Goal: Task Accomplishment & Management: Use online tool/utility

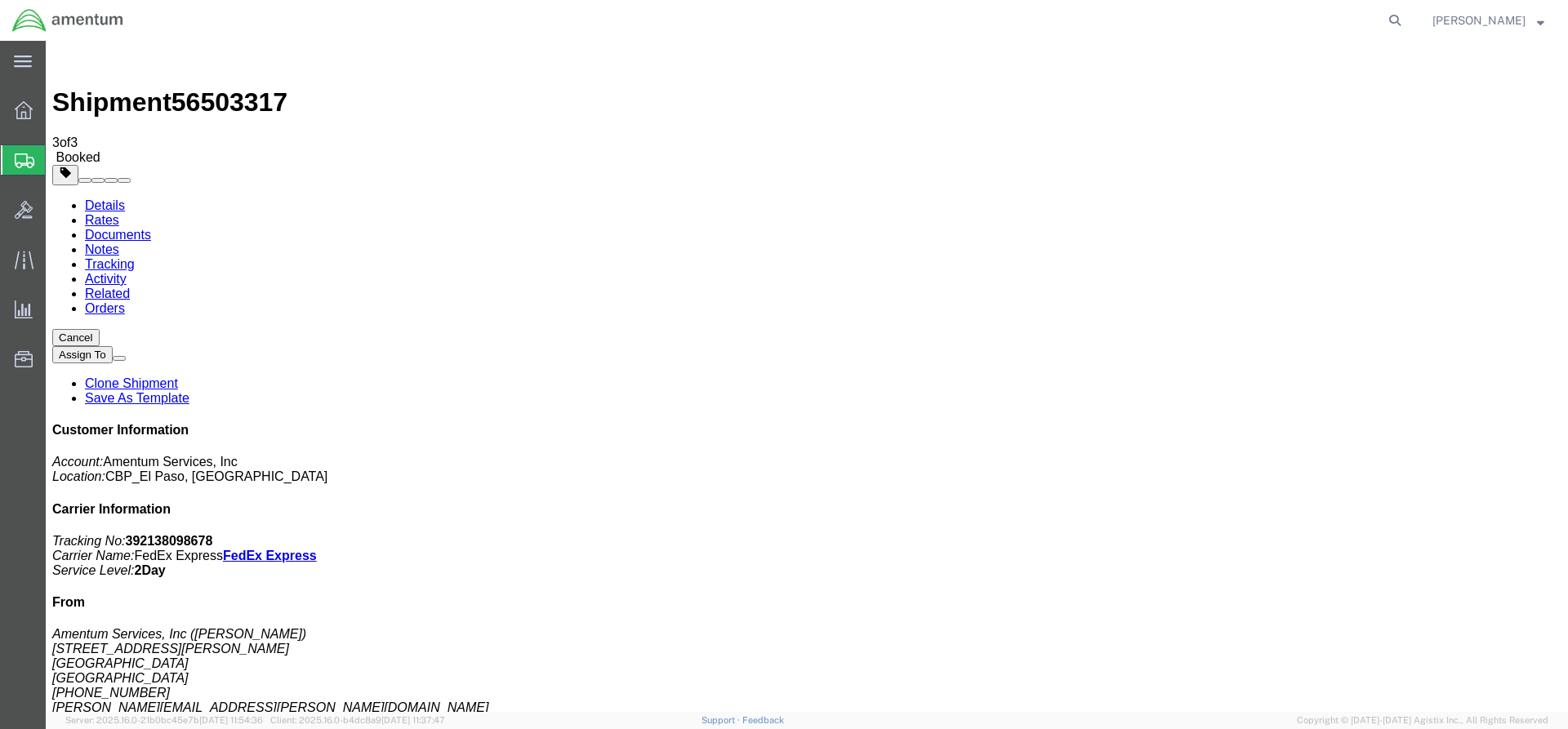
click at [0, 0] on span "Create from Template" at bounding box center [0, 0] width 0 height 0
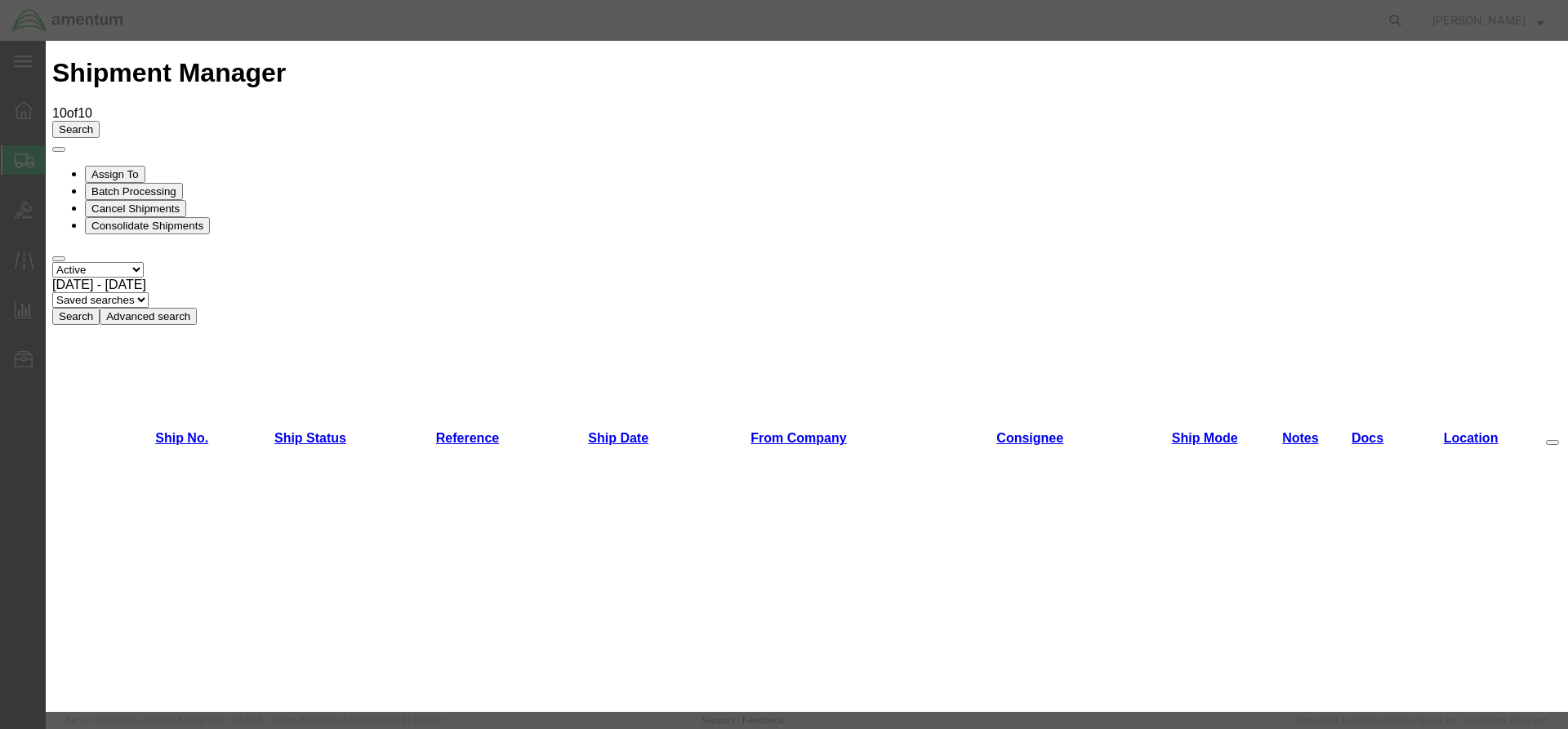
scroll to position [245, 0]
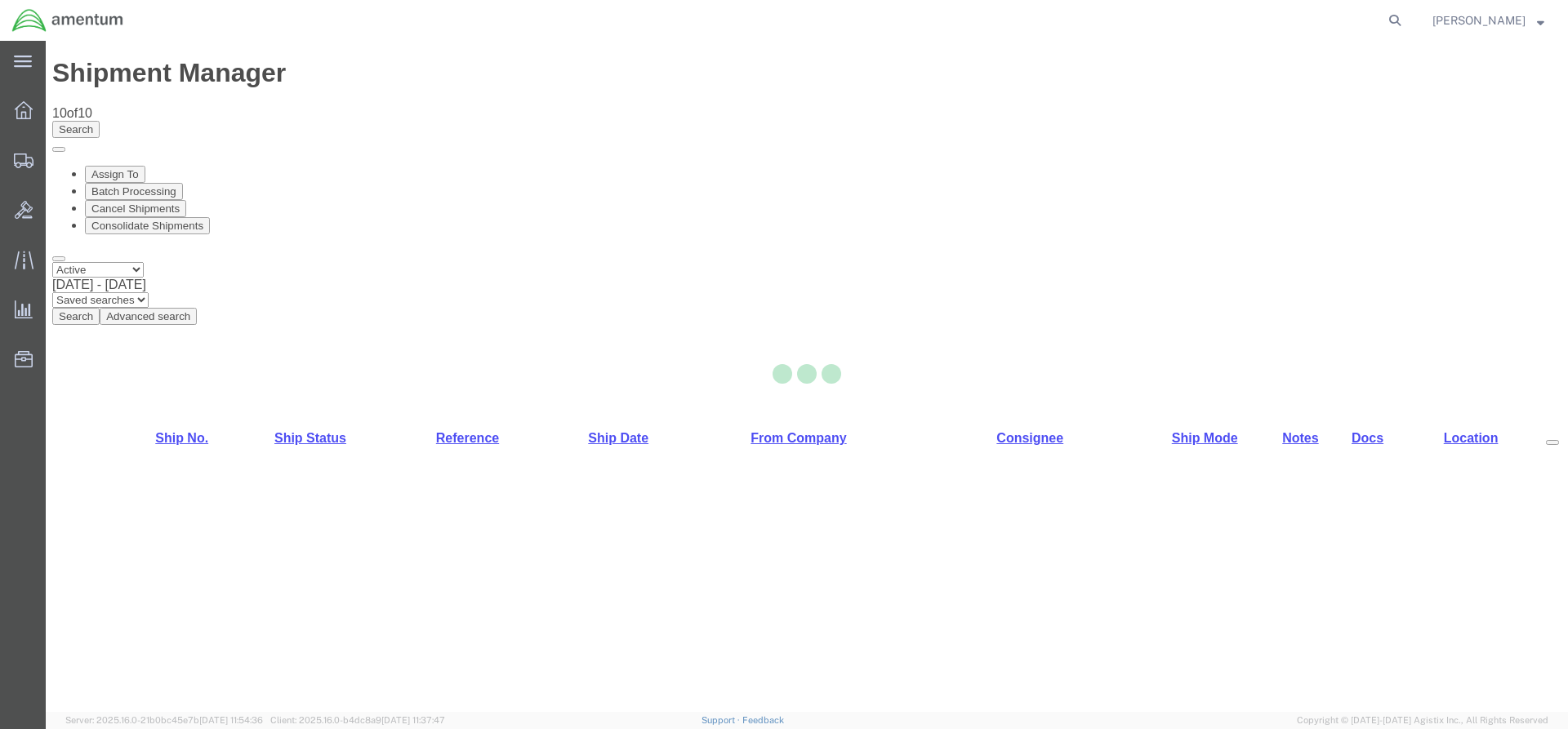
select select "49831"
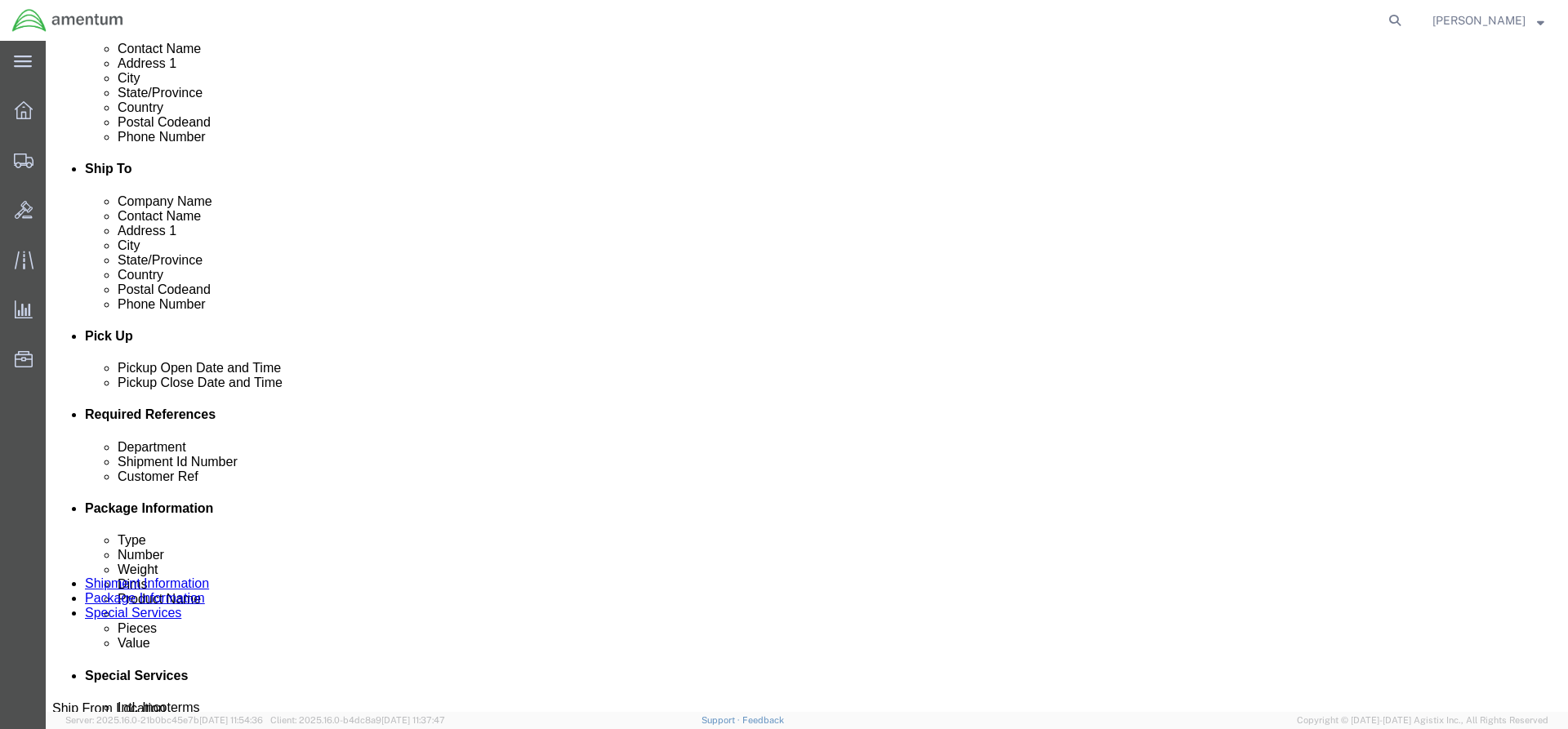
scroll to position [490, 0]
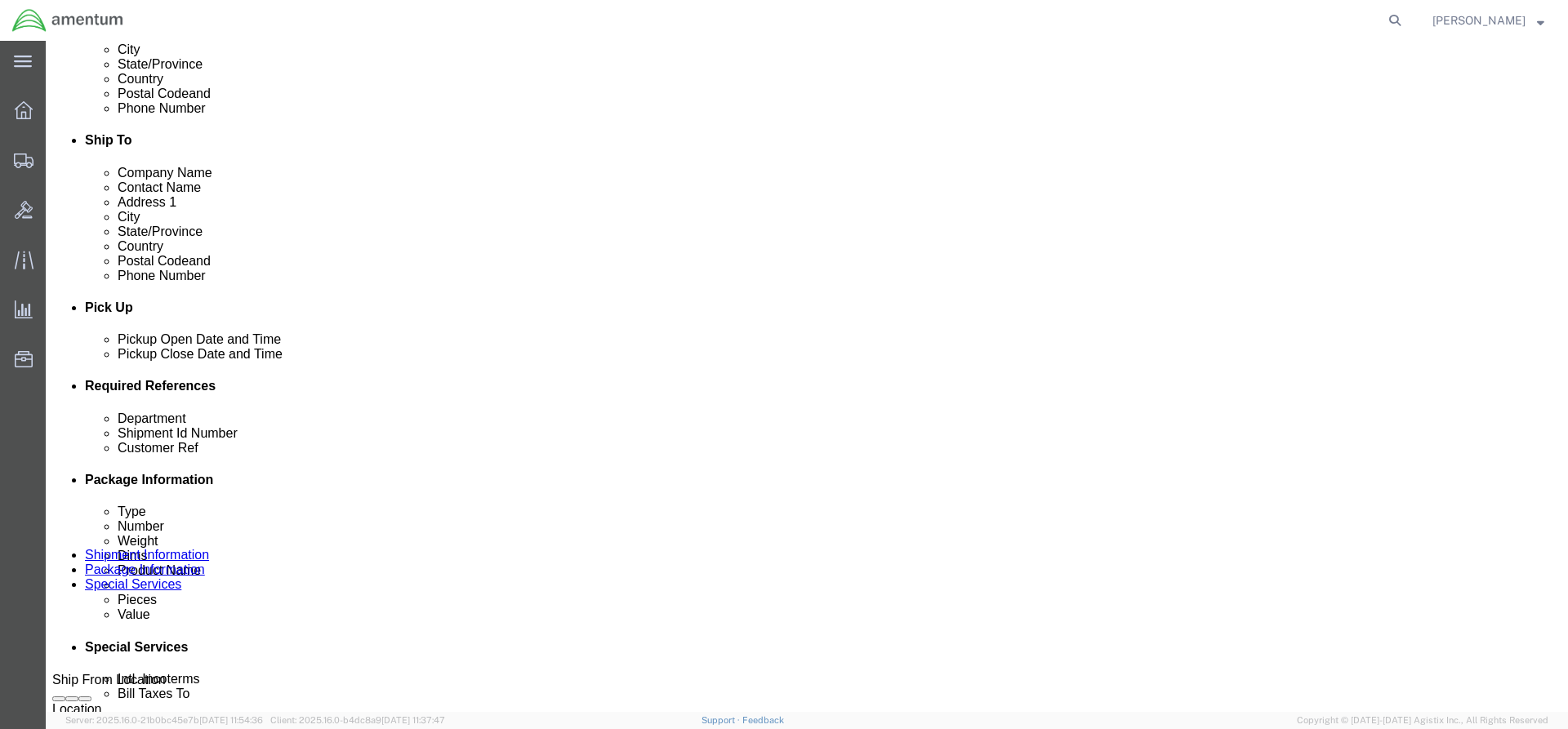
click input "text"
type input "94551"
click input "text"
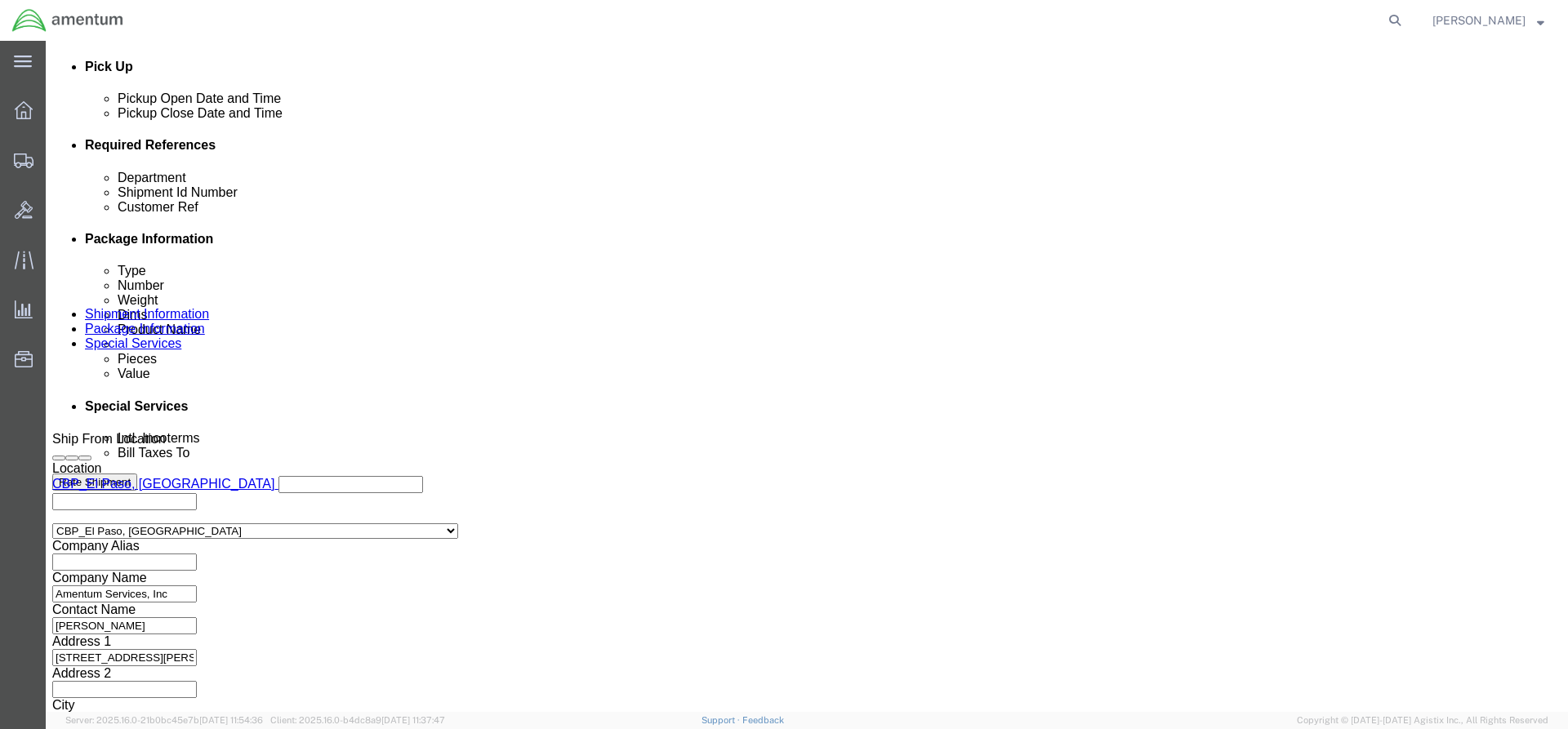
scroll to position [761, 0]
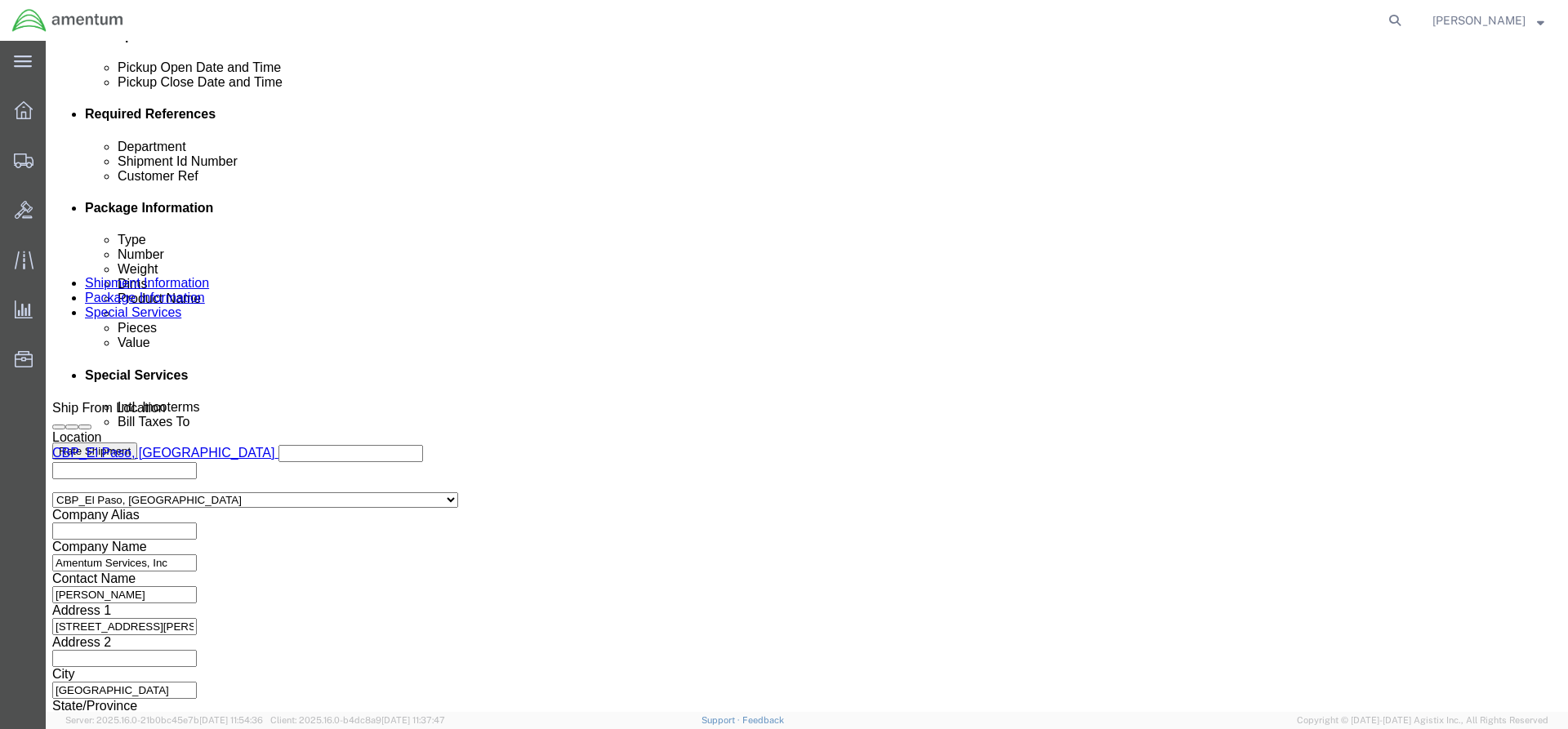
type input "324636"
click button "Continue"
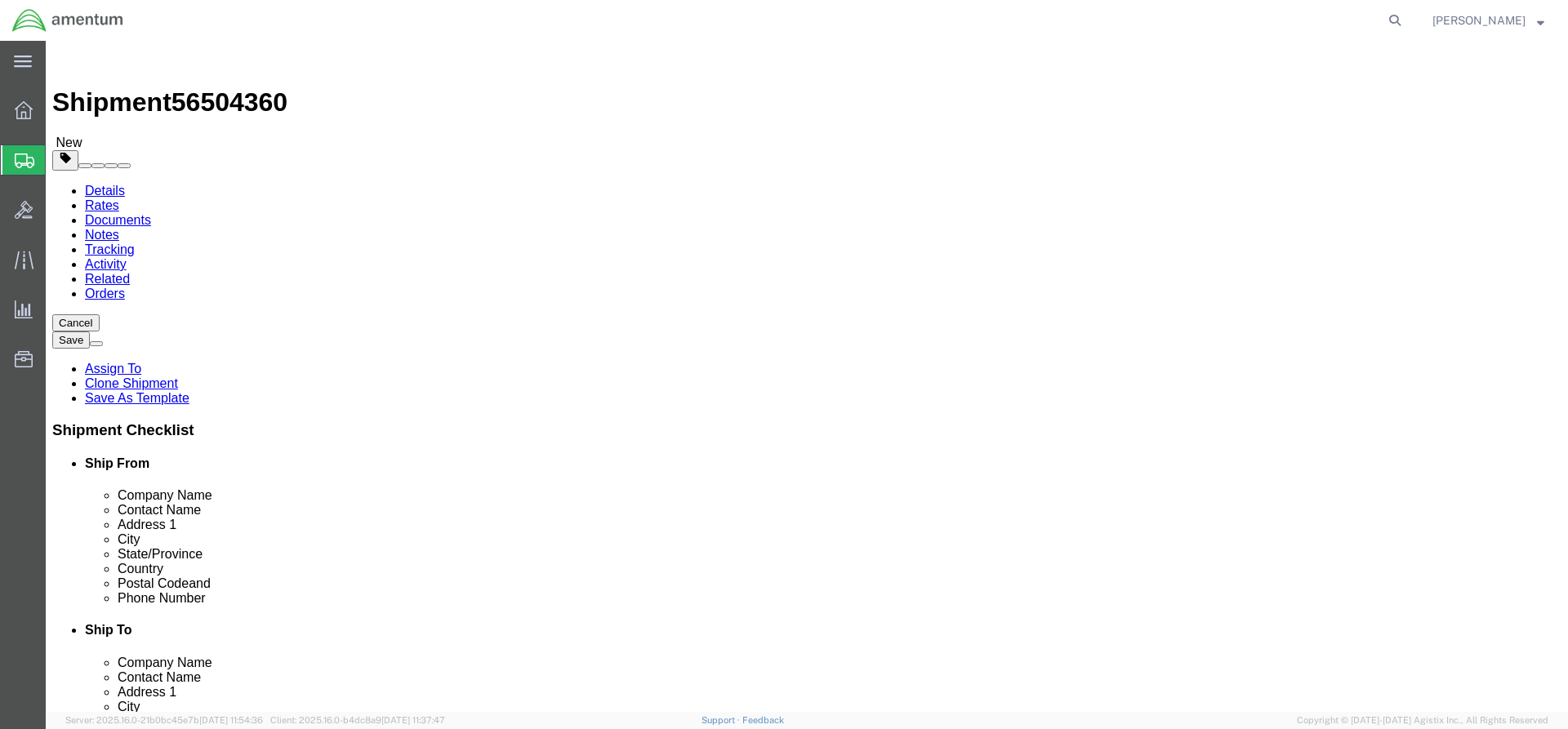
click input "text"
type input "12"
type input "9"
type input "6"
click input "0.00"
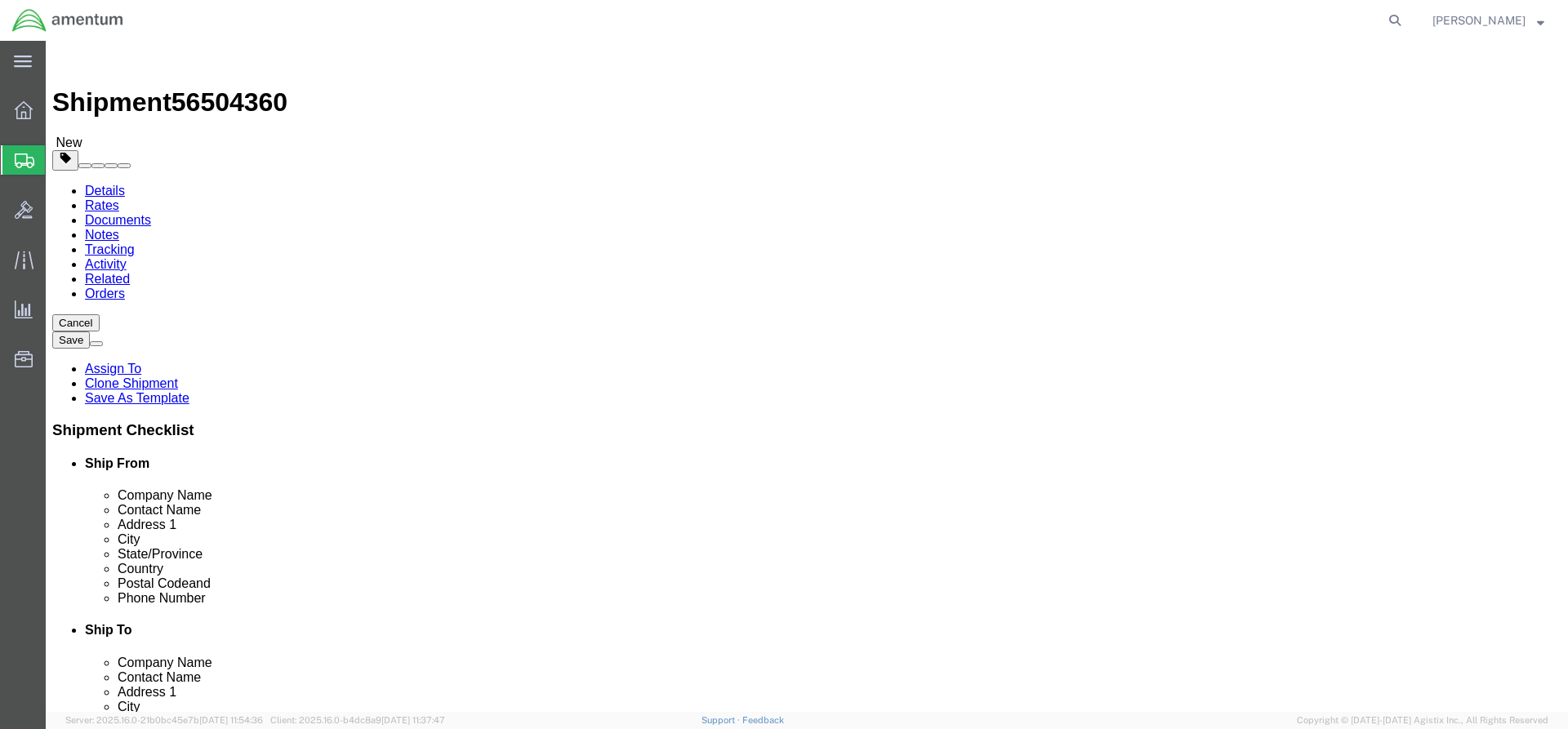
click input "0.00"
type input "2.55"
click link "Add Content"
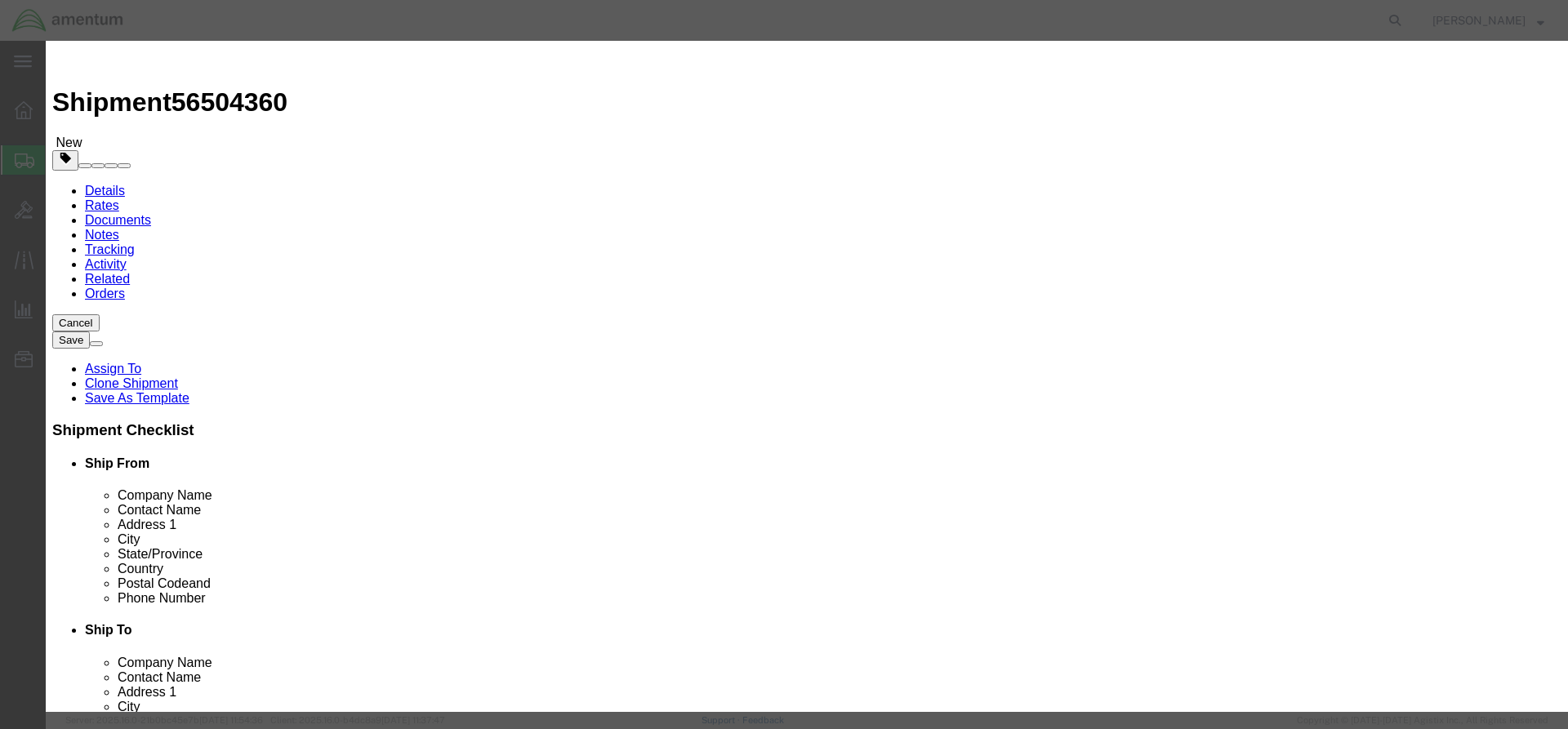
click input "text"
type input "ACFT PART"
click input "0"
type input "1"
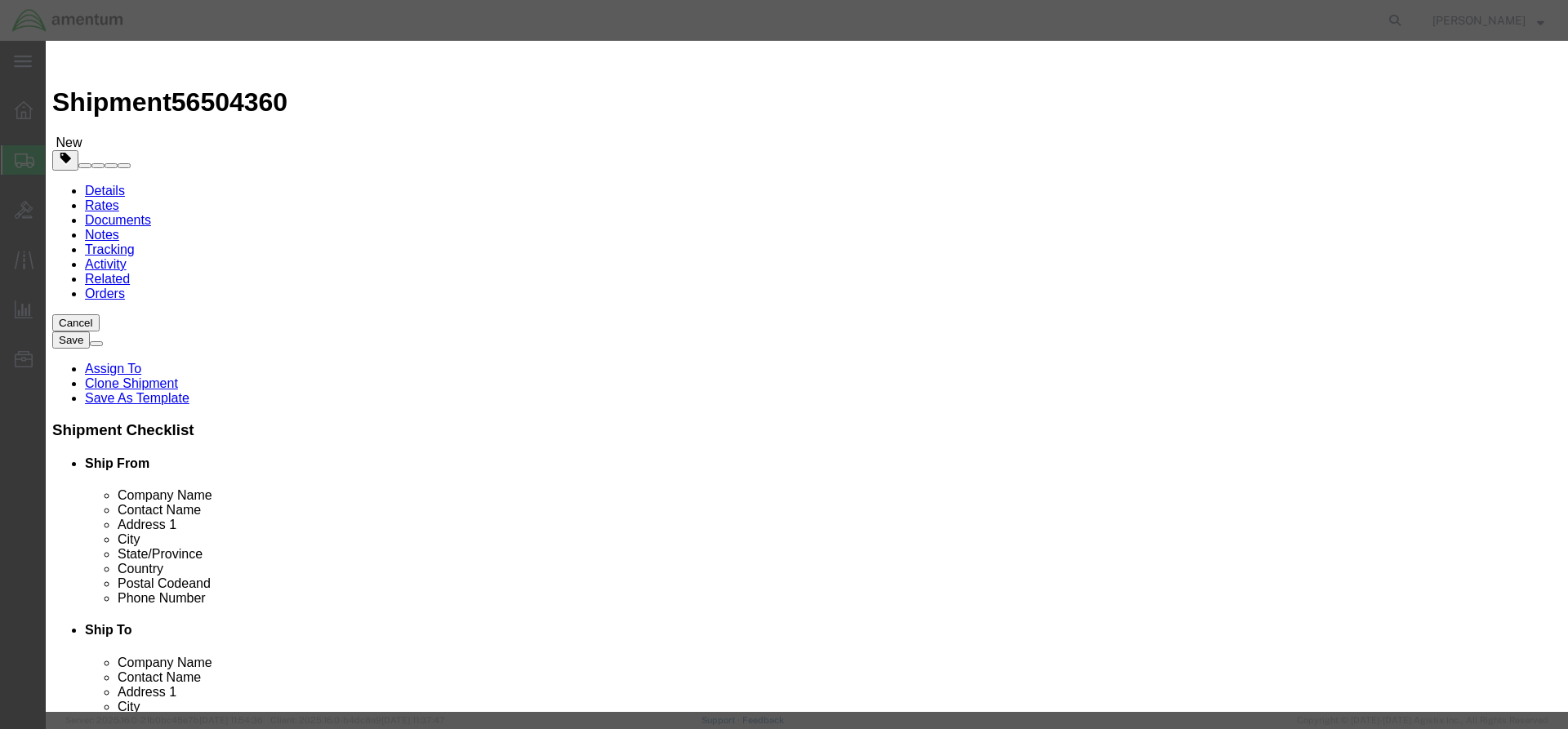
click input "text"
type input "300"
click textarea
click textarea "RECEIVER DRTIER"
type textarea "RECEIVER [PERSON_NAME]"
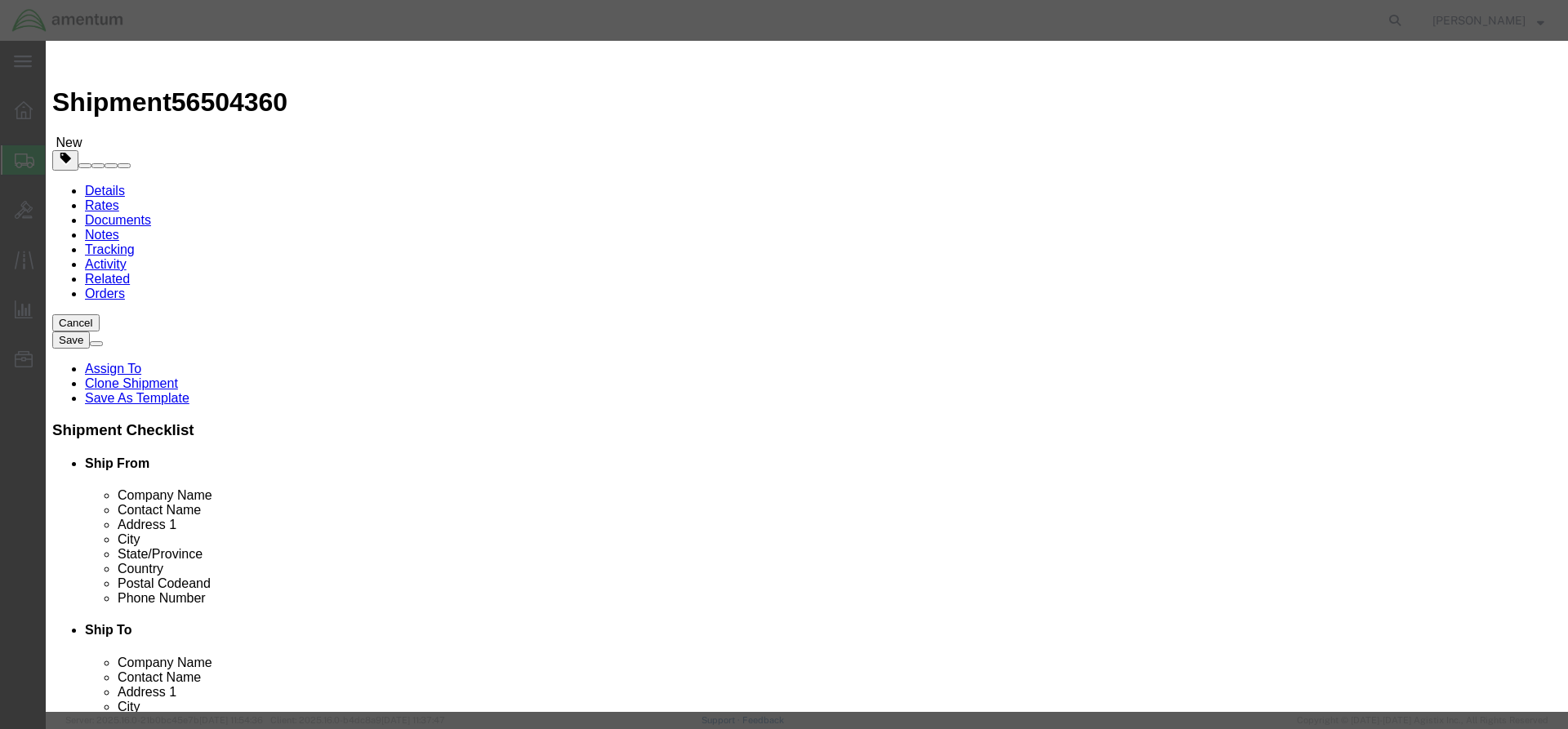
click button "Save & Close"
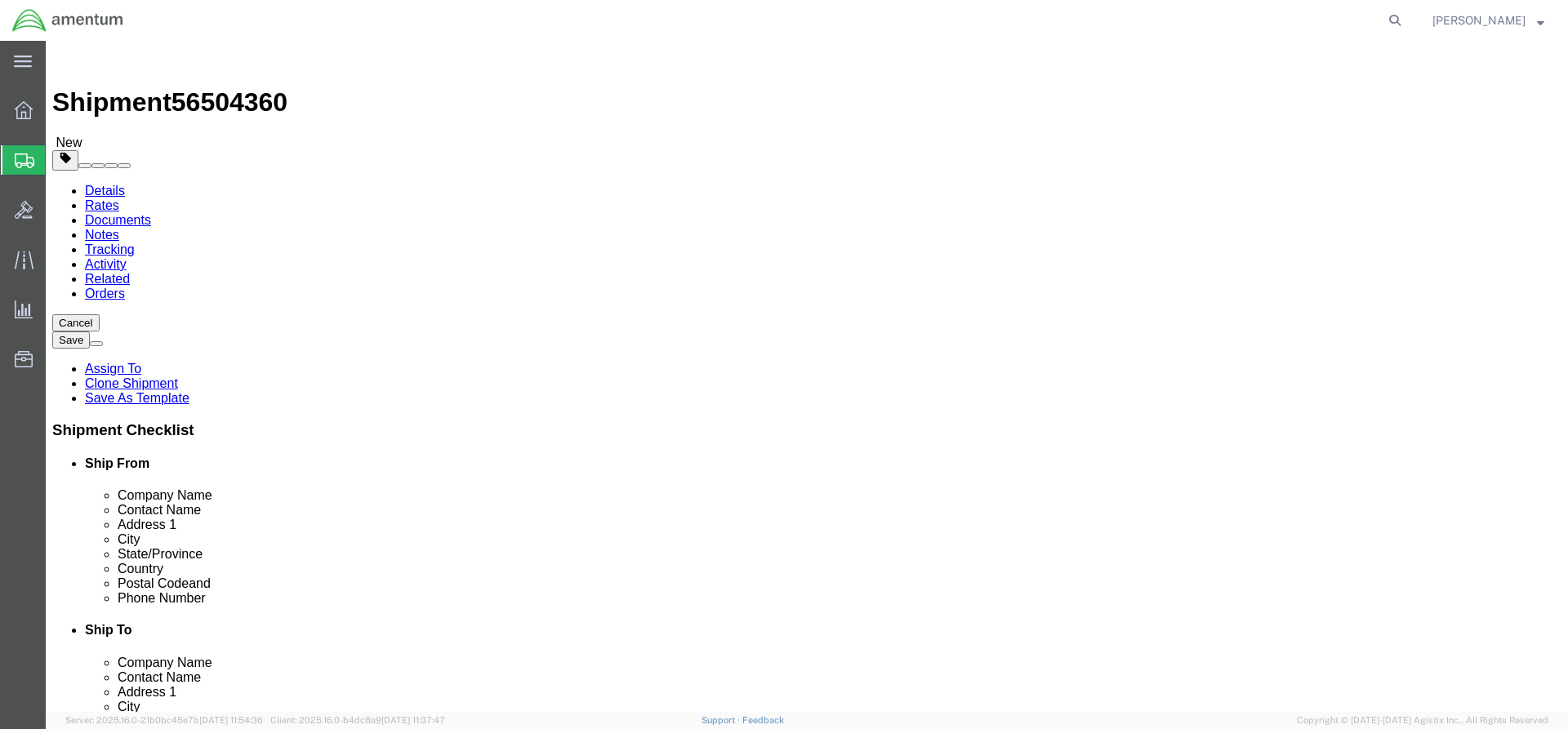
click button "Rate Shipment"
